Goal: Information Seeking & Learning: Learn about a topic

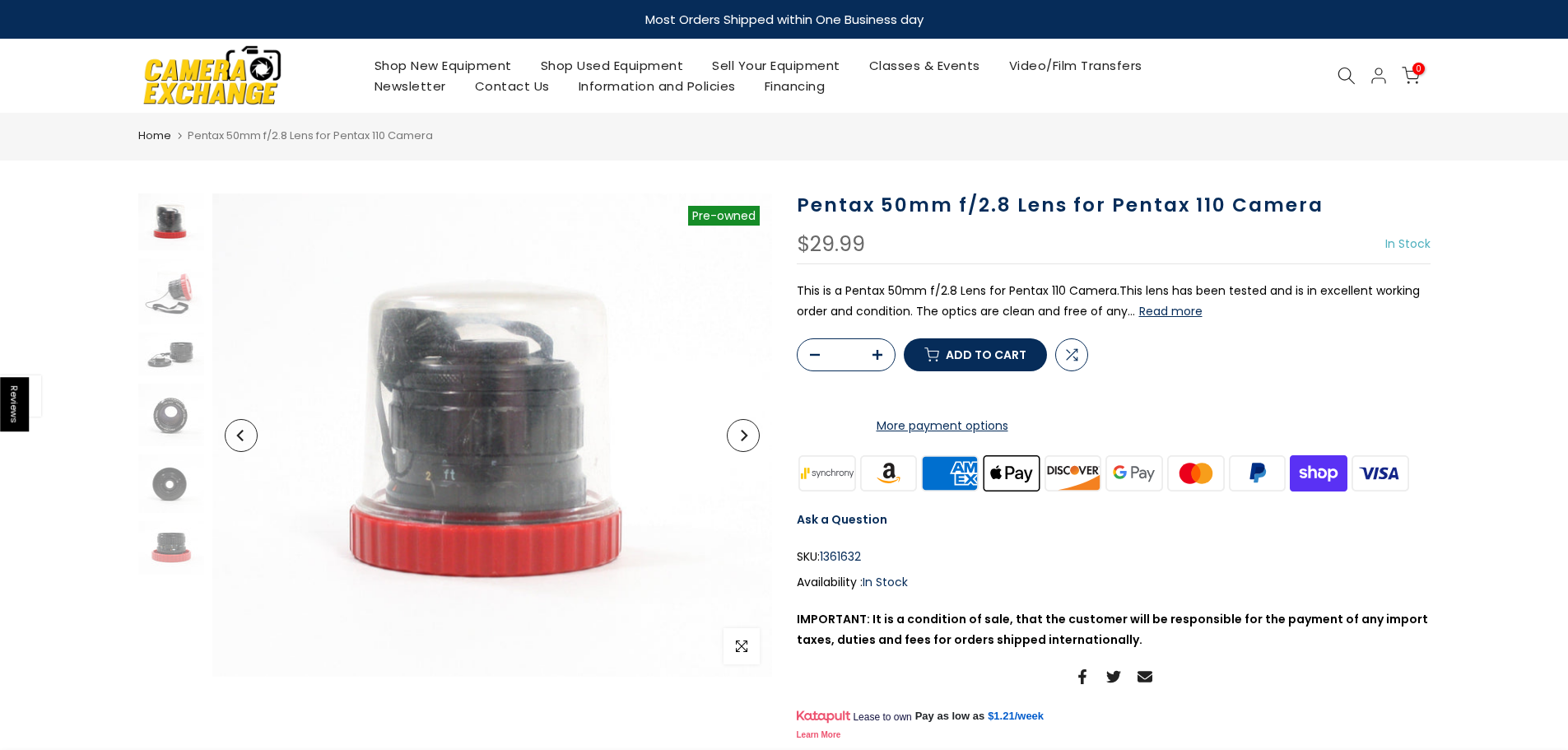
click at [1187, 314] on button "Read more" at bounding box center [1170, 311] width 63 height 15
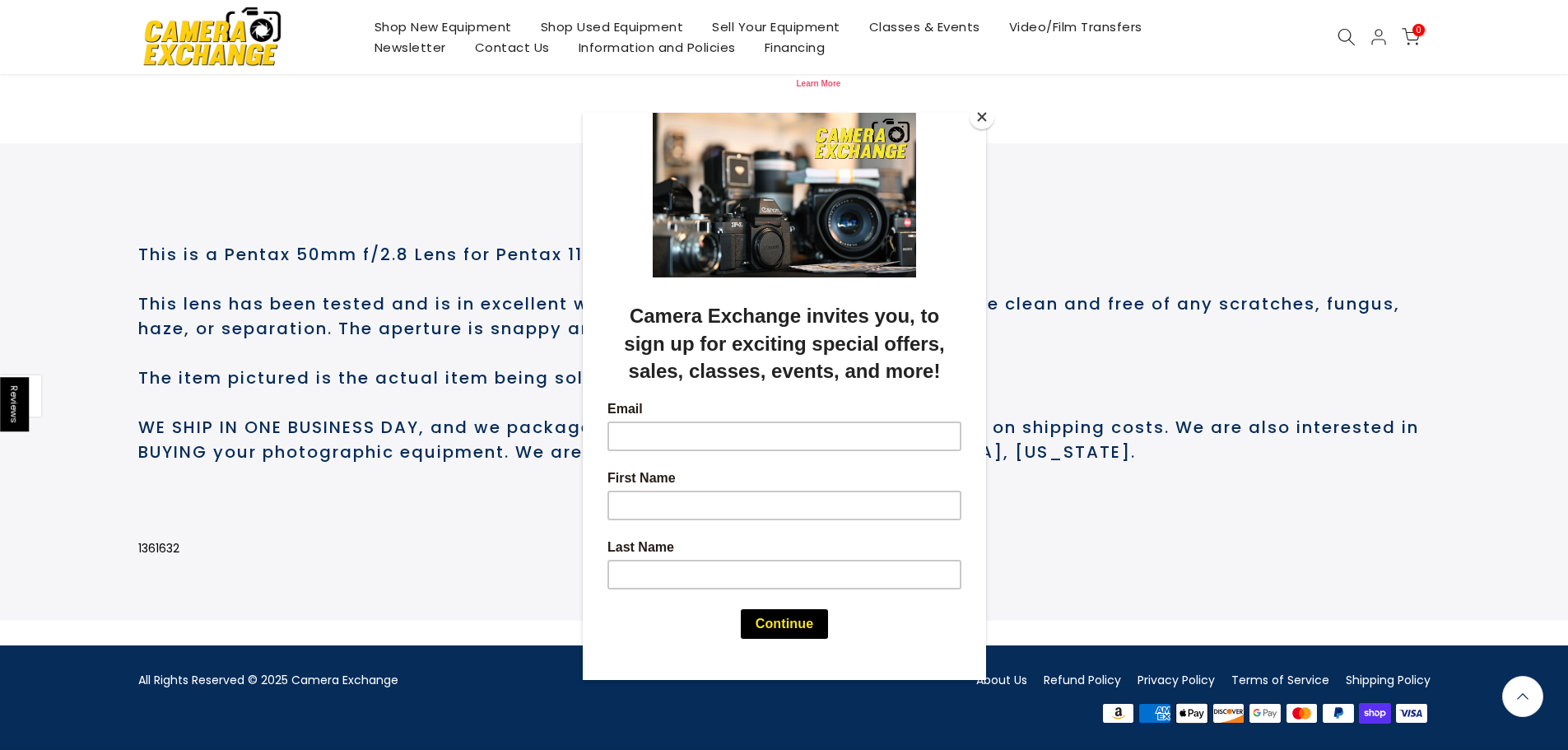
click at [983, 116] on button "Close" at bounding box center [981, 117] width 25 height 25
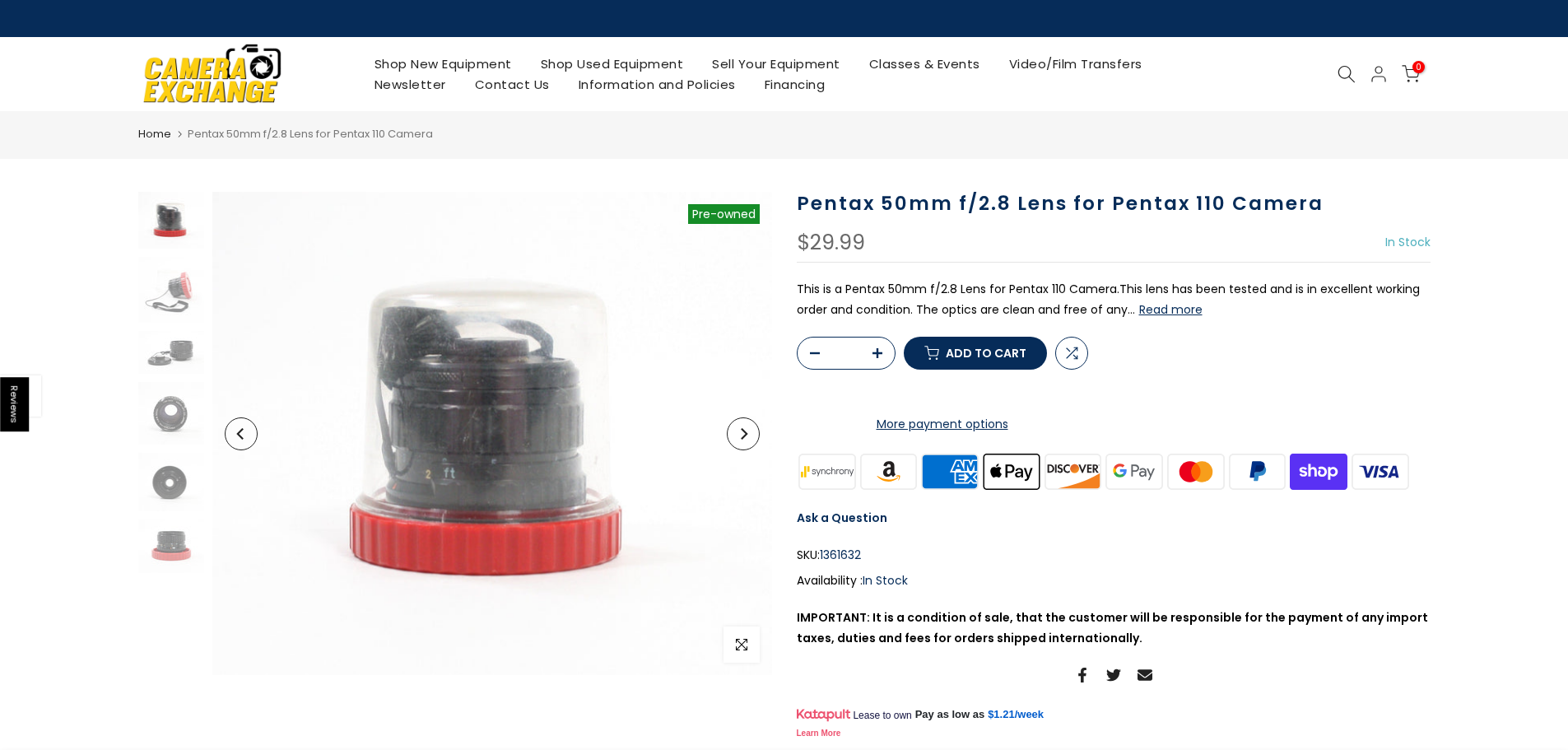
click at [172, 210] on img at bounding box center [171, 220] width 66 height 57
click at [179, 288] on img at bounding box center [171, 290] width 66 height 66
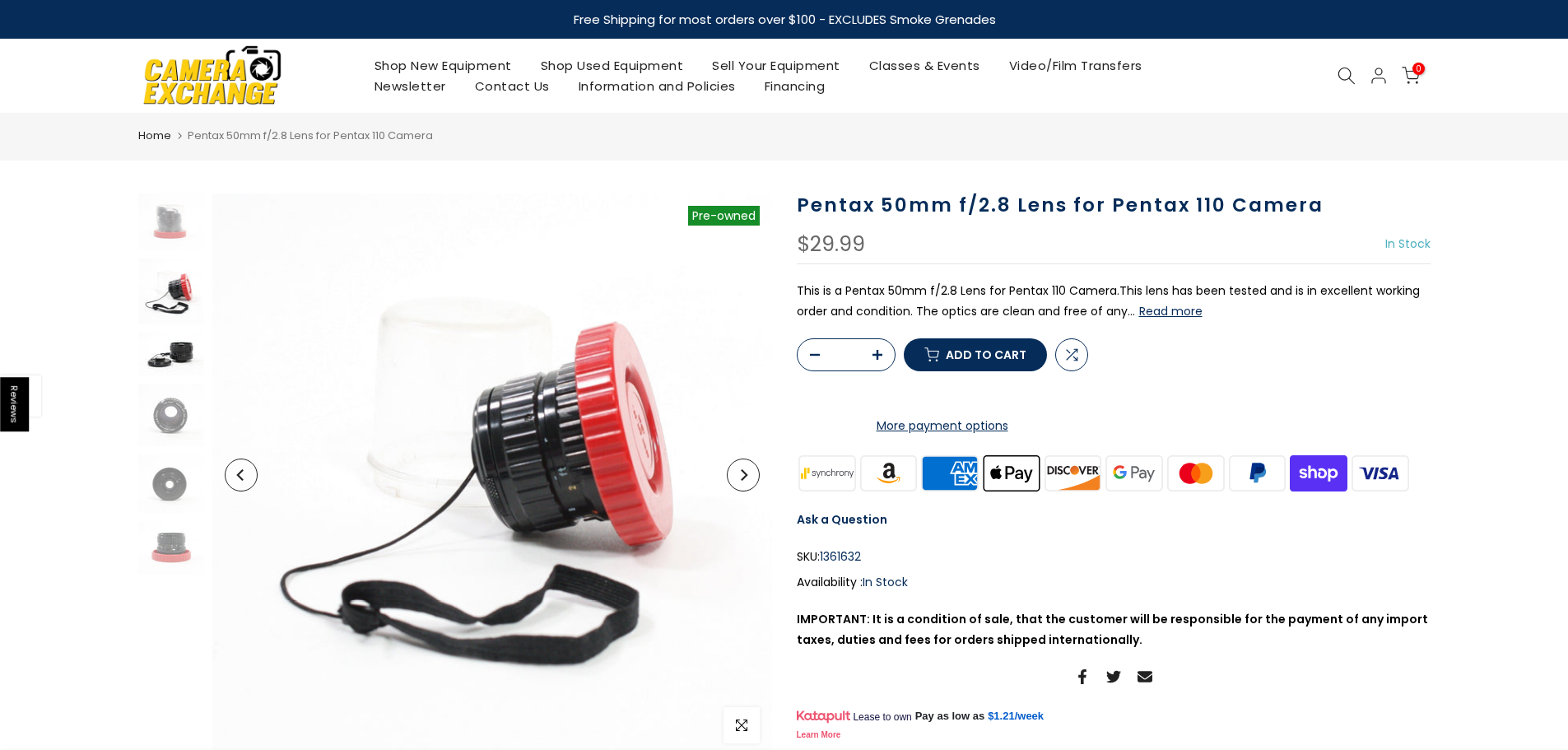
click at [180, 353] on img at bounding box center [171, 354] width 66 height 43
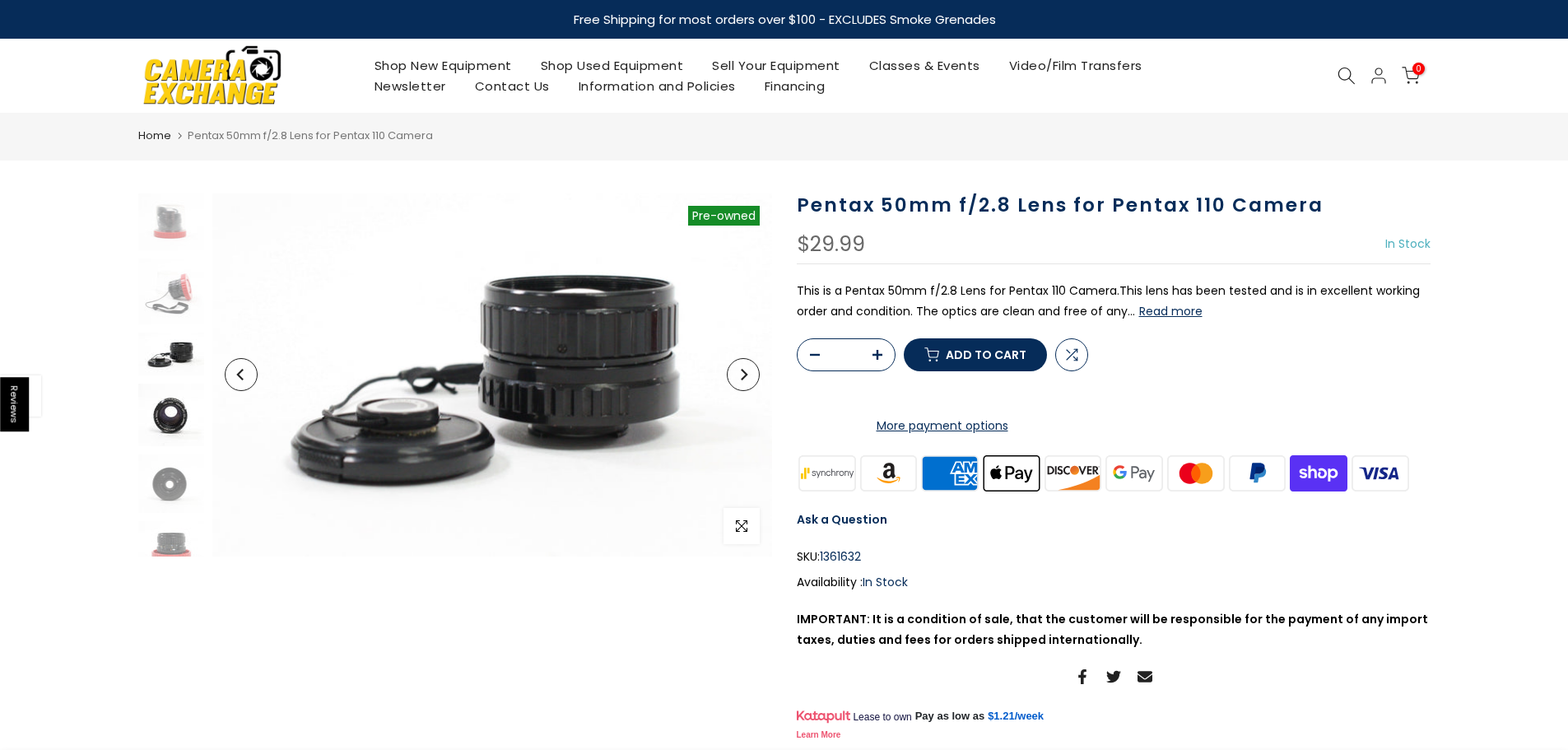
click at [175, 410] on img at bounding box center [171, 415] width 66 height 63
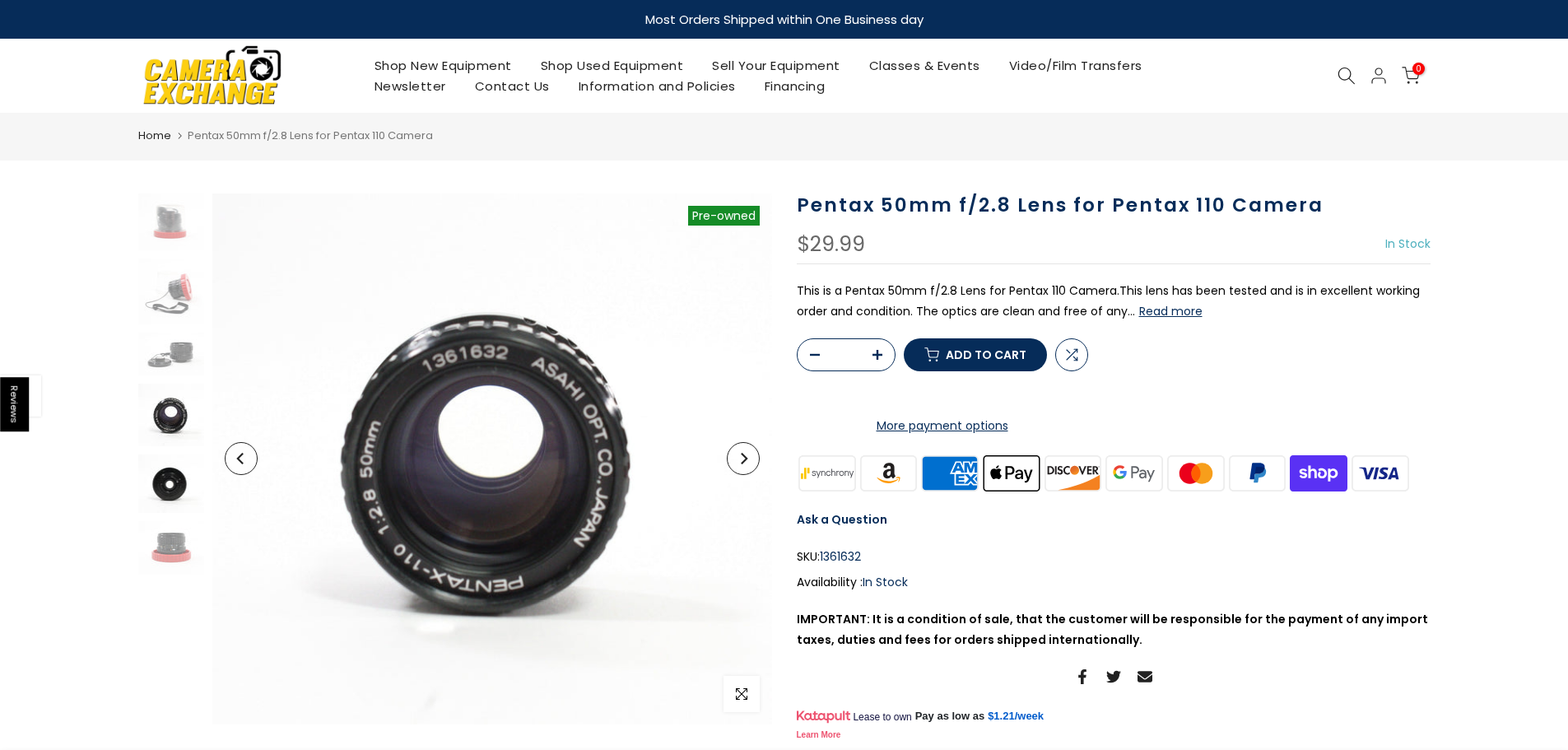
click at [170, 472] on img at bounding box center [171, 484] width 66 height 58
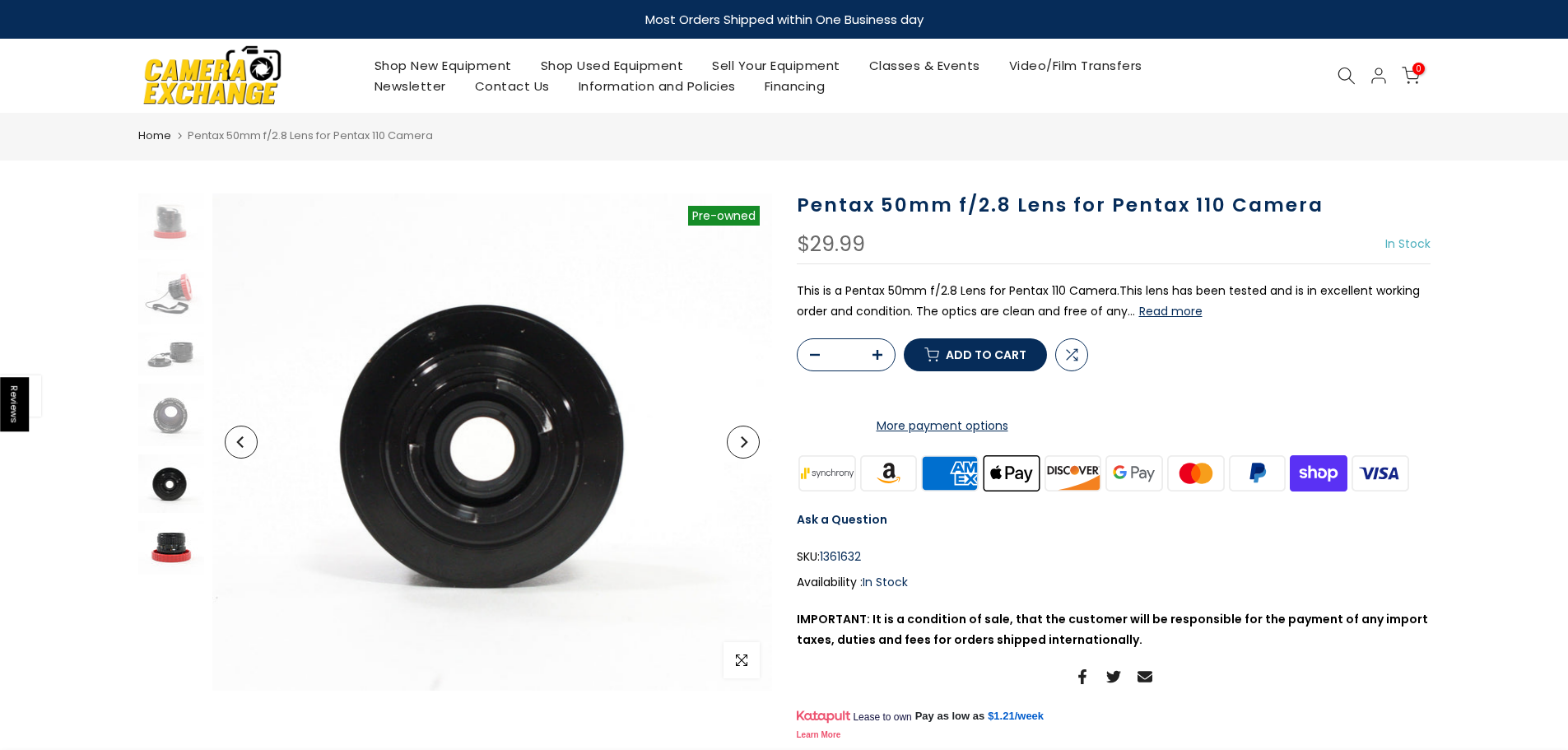
click at [165, 542] on img at bounding box center [171, 548] width 66 height 54
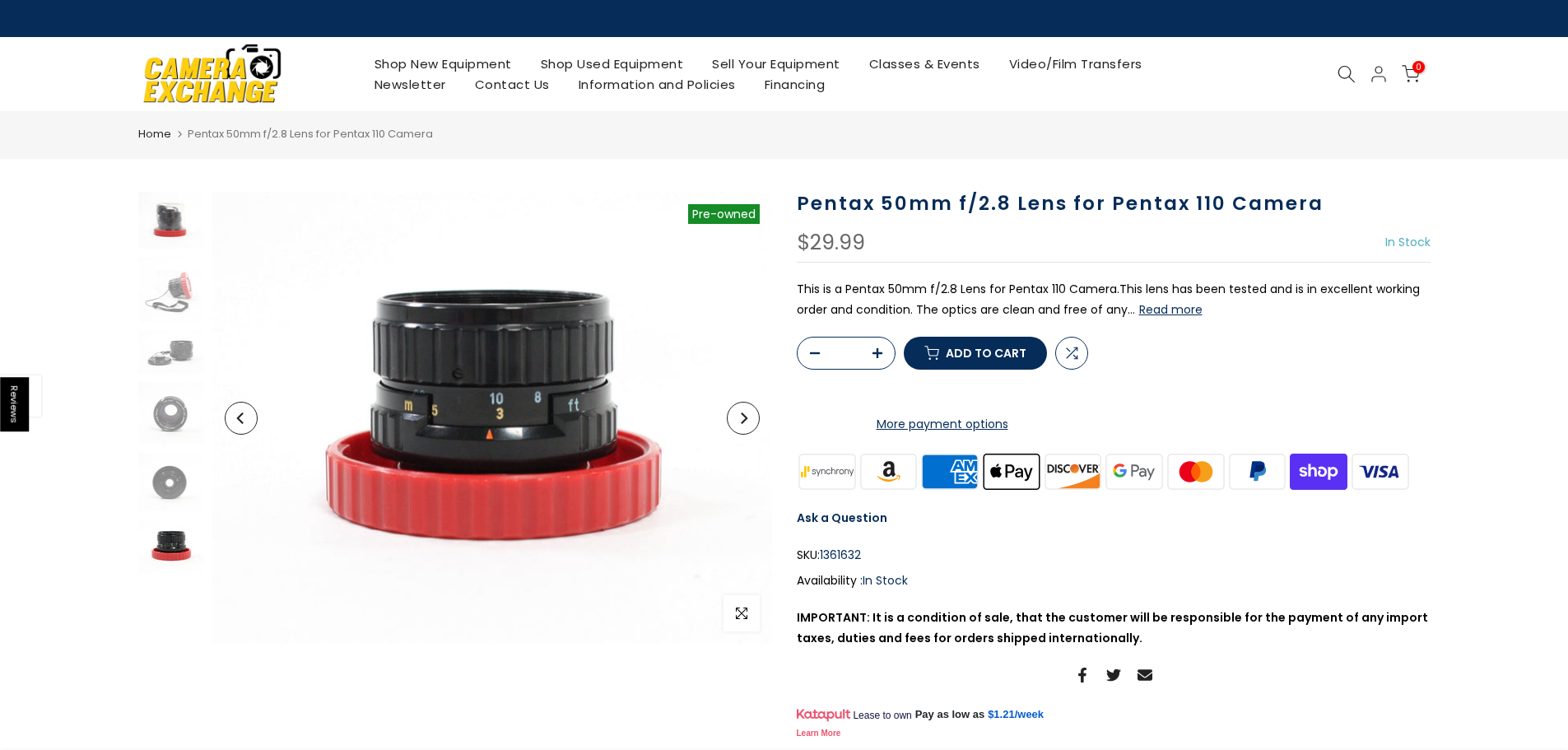
drag, startPoint x: 149, startPoint y: 209, endPoint x: 158, endPoint y: 208, distance: 9.1
click at [158, 208] on img at bounding box center [171, 220] width 66 height 57
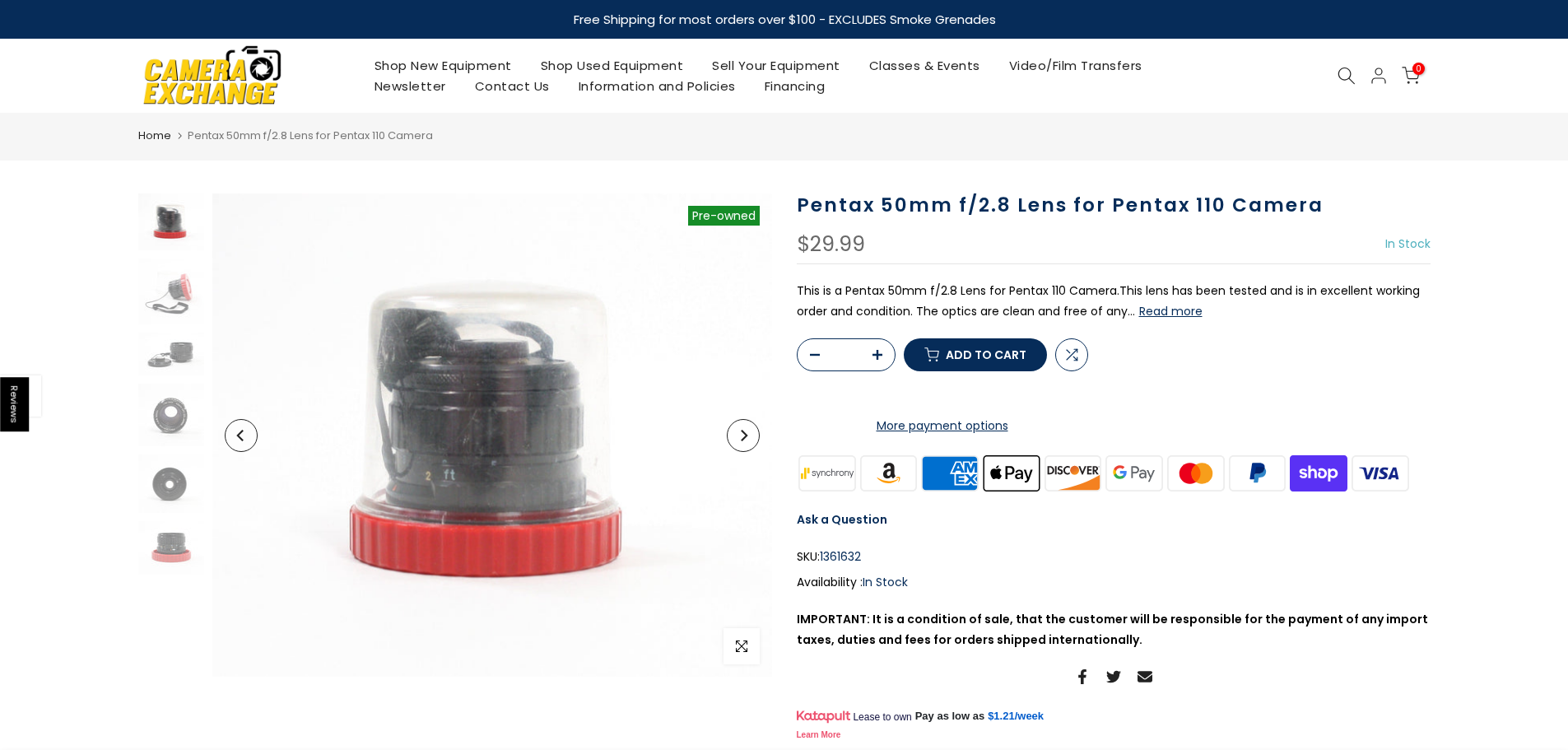
click at [1165, 306] on button "Read more" at bounding box center [1170, 311] width 63 height 15
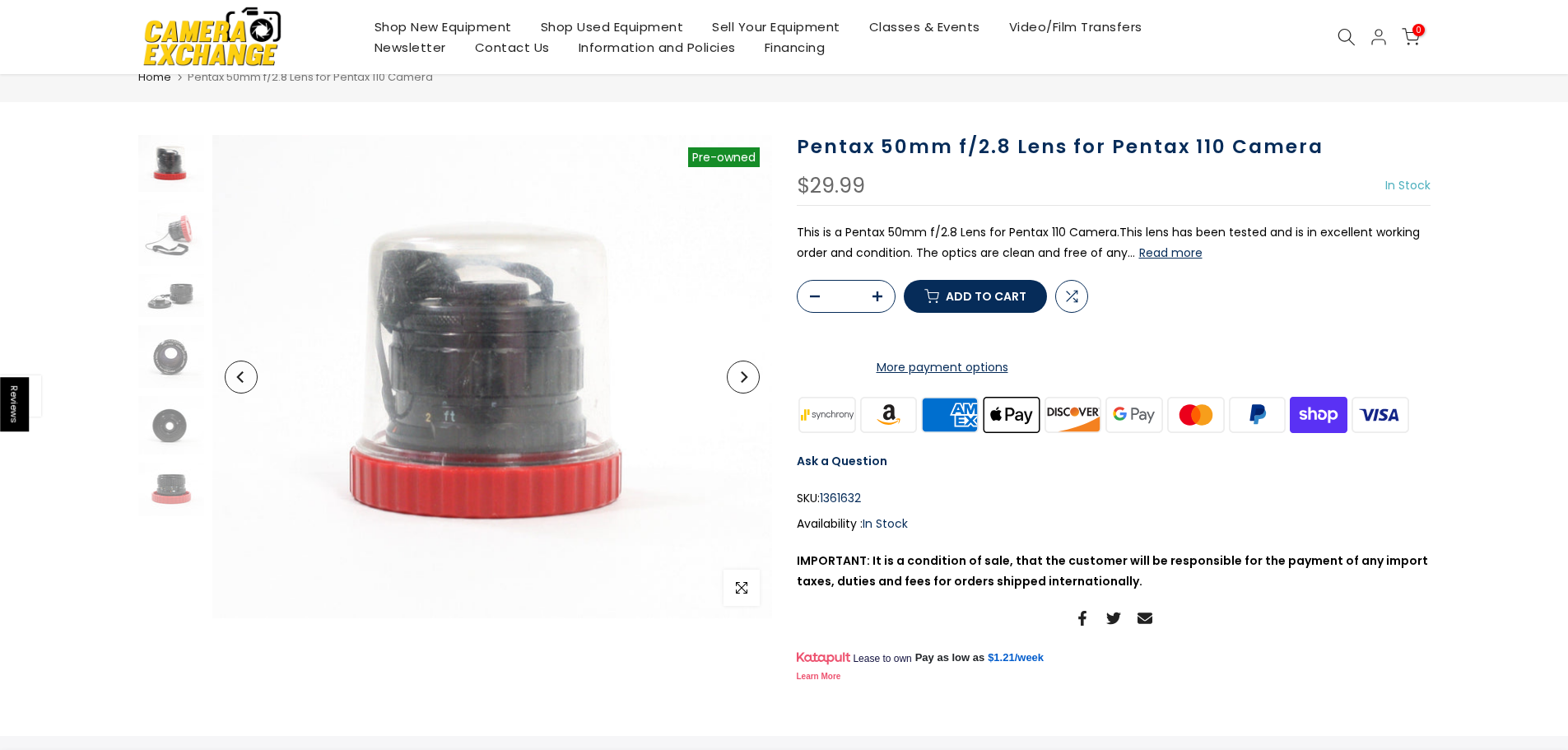
scroll to position [60, 0]
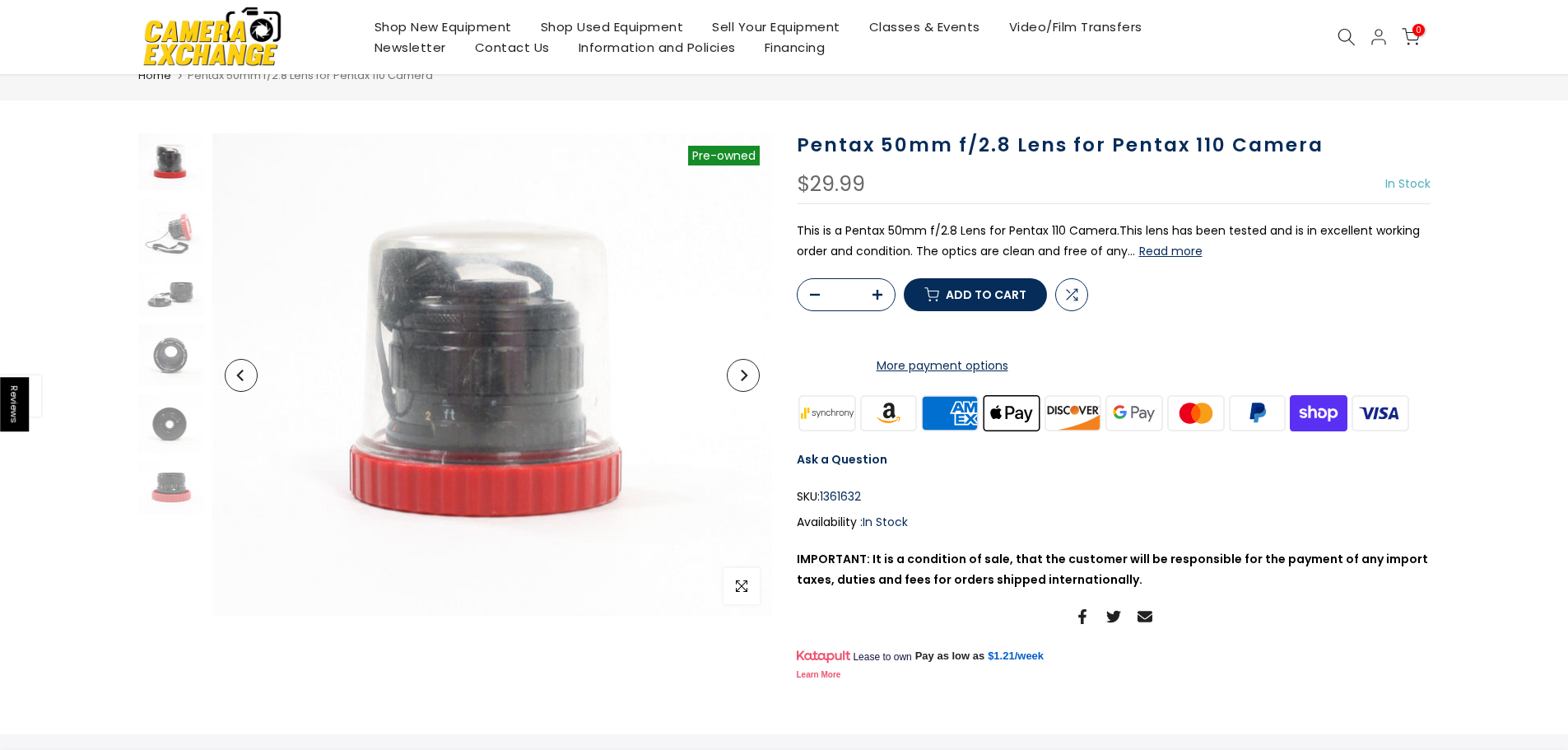
click at [1340, 35] on icon at bounding box center [1347, 37] width 18 height 18
